Goal: Check status: Check status

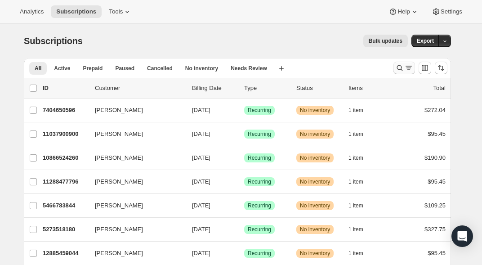
click at [404, 69] on icon "Search and filter results" at bounding box center [399, 67] width 9 height 9
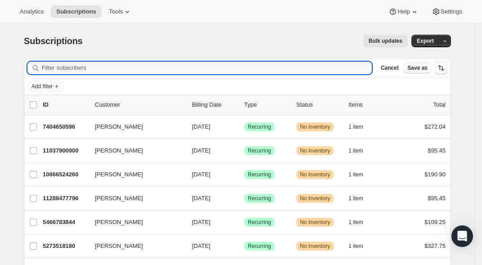
paste input "[EMAIL_ADDRESS][DOMAIN_NAME]"
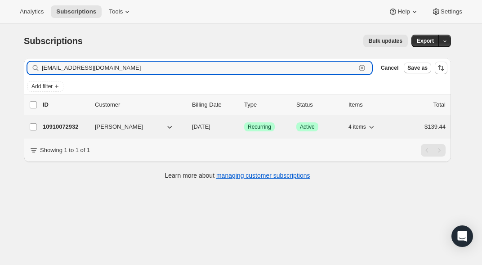
type input "[EMAIL_ADDRESS][DOMAIN_NAME]"
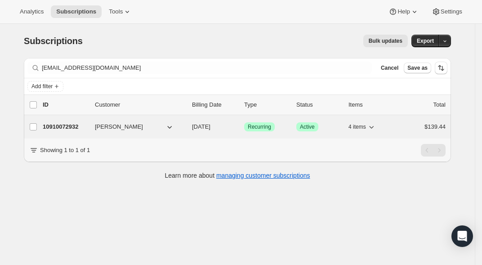
click at [53, 130] on p "10910072932" at bounding box center [65, 126] width 45 height 9
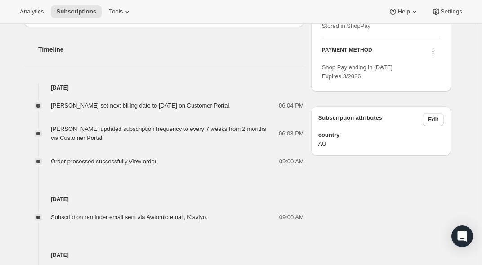
scroll to position [461, 0]
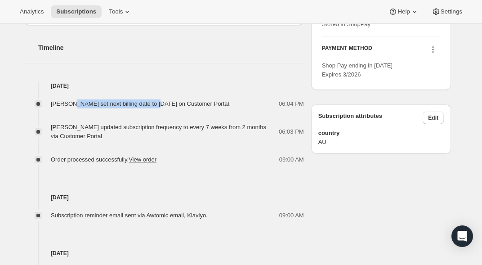
drag, startPoint x: 75, startPoint y: 107, endPoint x: 161, endPoint y: 110, distance: 86.0
click at [161, 107] on span "[PERSON_NAME] set next billing date to [DATE] on Customer Portal." at bounding box center [141, 103] width 180 height 7
click at [170, 107] on span "[PERSON_NAME] set next billing date to [DATE] on Customer Portal." at bounding box center [141, 103] width 180 height 7
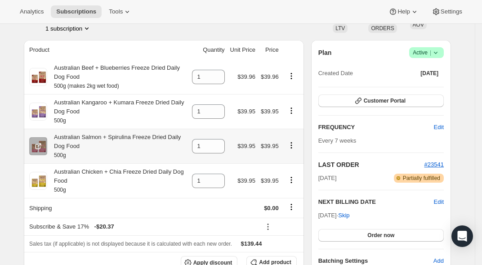
scroll to position [5, 0]
